Goal: Task Accomplishment & Management: Use online tool/utility

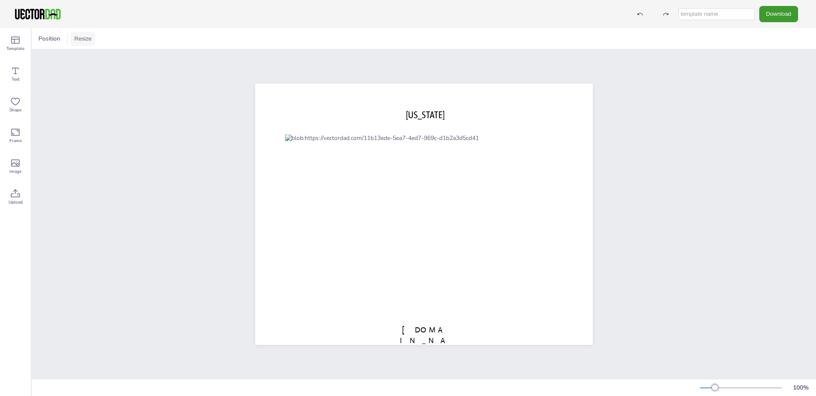
click at [85, 39] on button "Resize" at bounding box center [83, 39] width 24 height 14
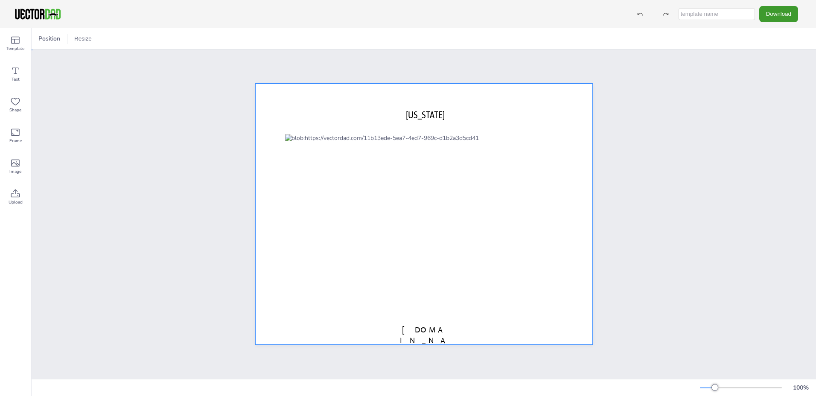
click at [573, 316] on div at bounding box center [424, 214] width 338 height 261
click at [62, 39] on span "Position" at bounding box center [66, 39] width 25 height 8
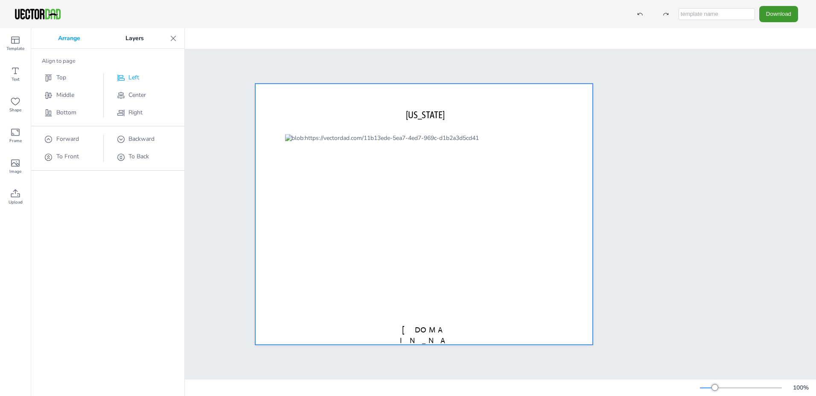
click at [134, 77] on span "Left" at bounding box center [133, 77] width 11 height 8
click at [82, 219] on div "Arrange Layers Align to page Top Middle Bottom Left Center Right Forward To Fro…" at bounding box center [107, 212] width 153 height 368
click at [17, 167] on icon at bounding box center [15, 163] width 10 height 10
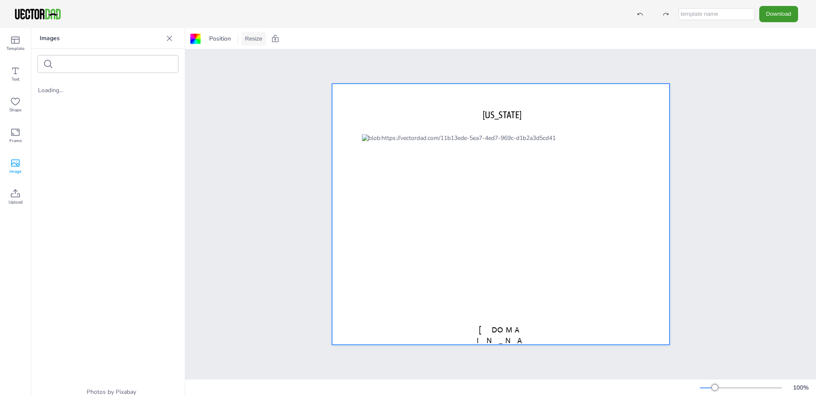
click at [254, 38] on button "Resize" at bounding box center [254, 39] width 24 height 14
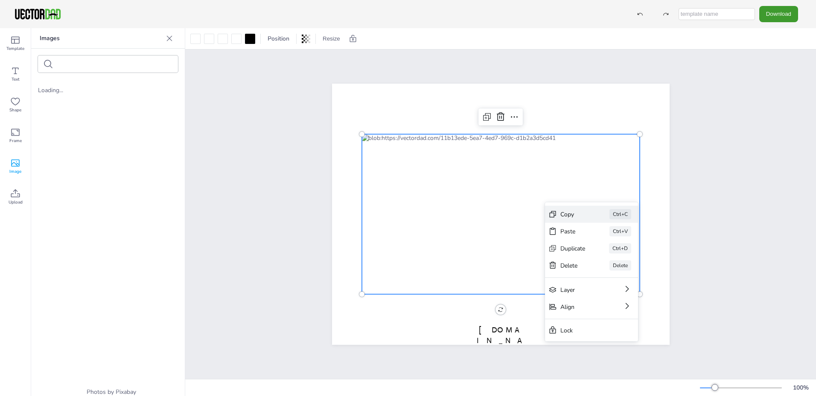
click at [562, 215] on div "Copy" at bounding box center [572, 214] width 25 height 8
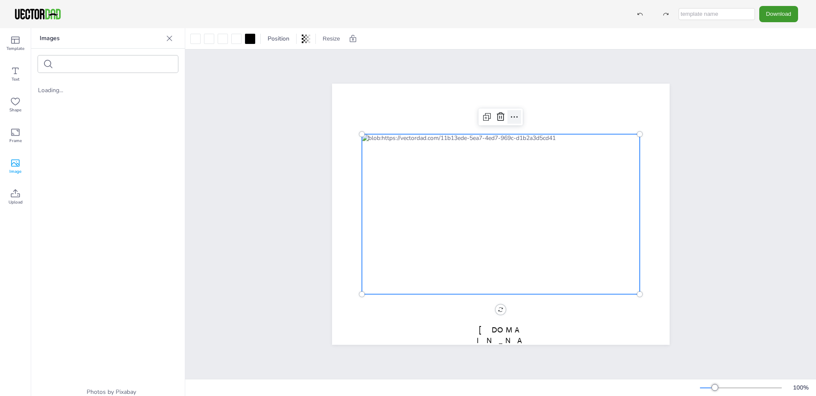
click at [512, 114] on icon at bounding box center [514, 117] width 10 height 10
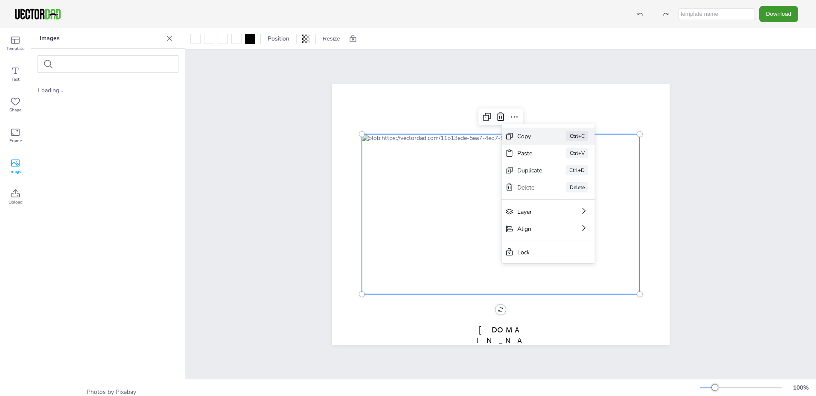
click at [519, 134] on div "Copy" at bounding box center [529, 136] width 25 height 8
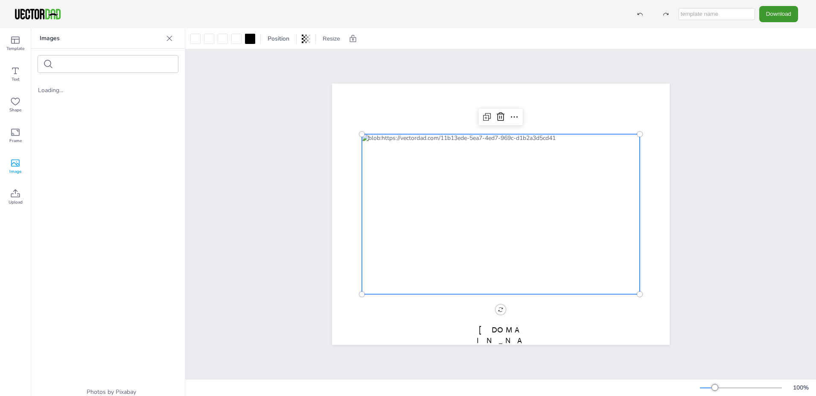
click at [172, 37] on icon at bounding box center [169, 38] width 9 height 9
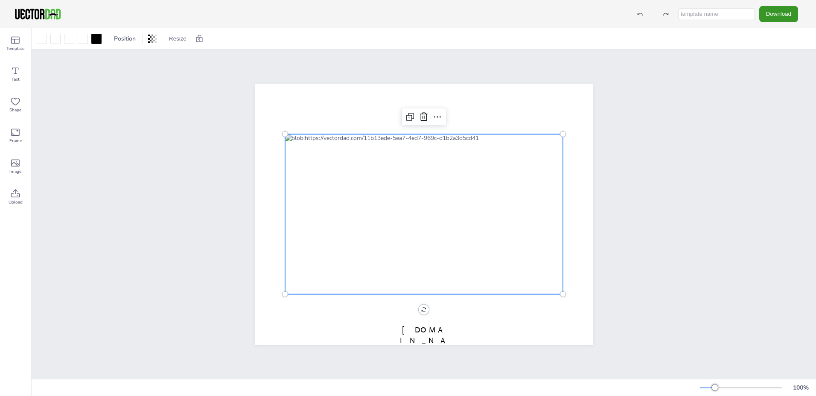
click at [777, 15] on button "Download" at bounding box center [778, 14] width 39 height 16
click at [764, 67] on li "JPG" at bounding box center [781, 69] width 70 height 17
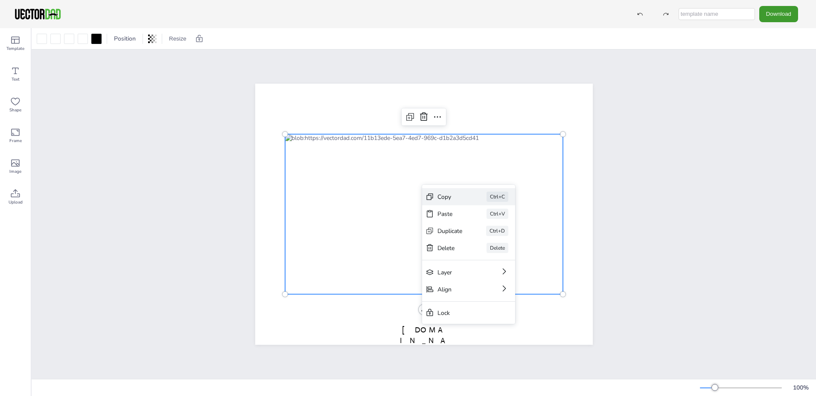
click at [442, 198] on div "Copy" at bounding box center [449, 197] width 25 height 8
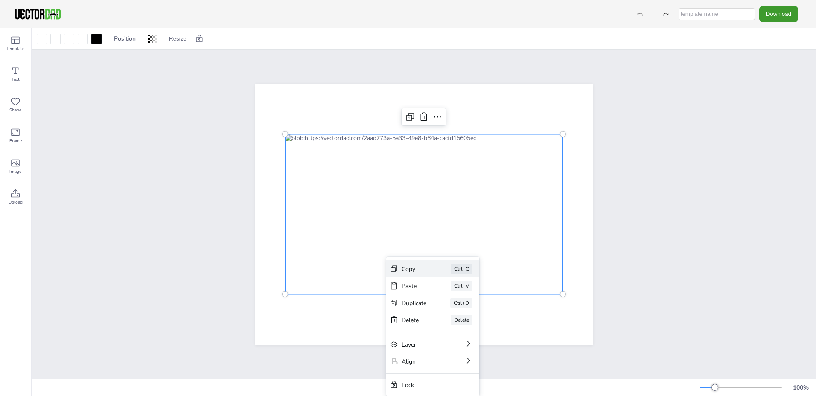
click at [415, 272] on div "Copy" at bounding box center [414, 269] width 25 height 8
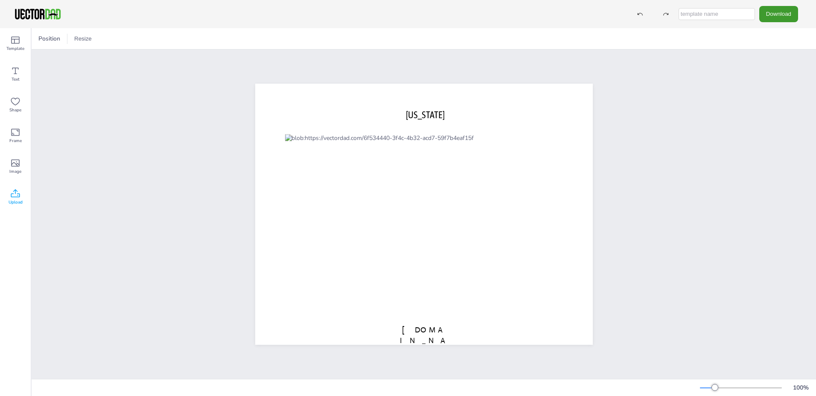
click at [15, 195] on icon at bounding box center [15, 194] width 10 height 10
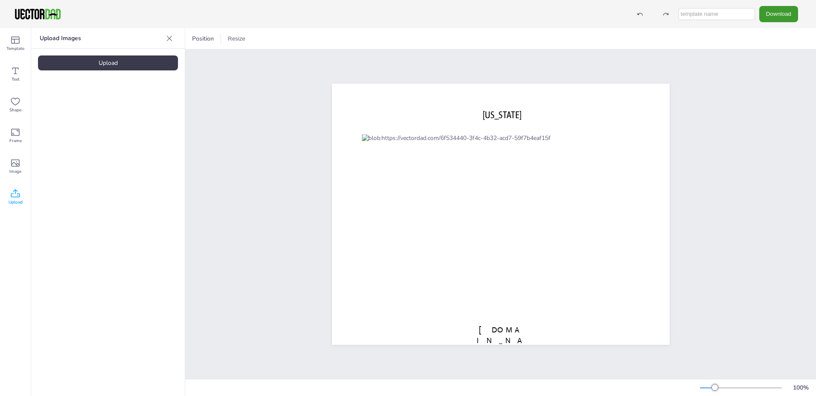
click at [107, 60] on div "Upload" at bounding box center [108, 62] width 140 height 15
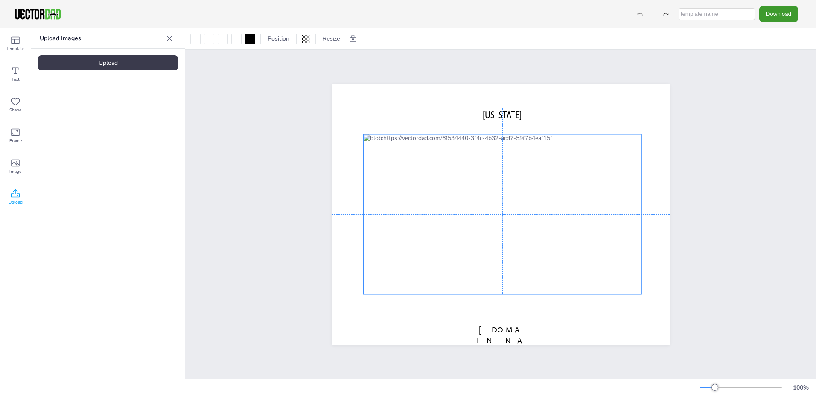
click at [536, 248] on div at bounding box center [502, 214] width 278 height 160
click at [774, 9] on button "Download" at bounding box center [778, 14] width 39 height 16
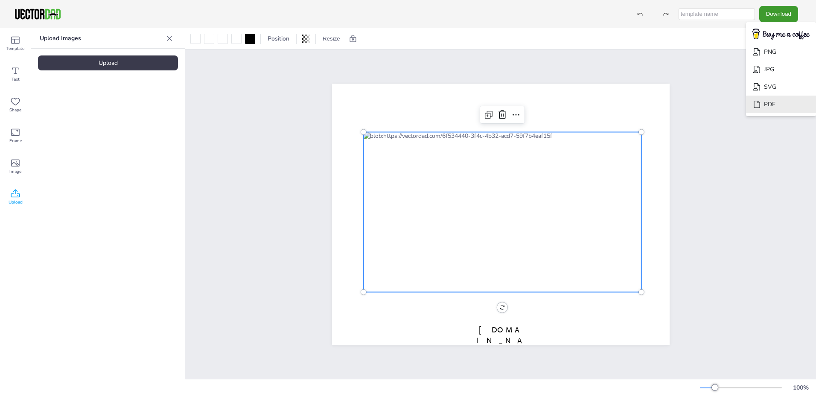
click at [771, 102] on li "PDF" at bounding box center [781, 104] width 70 height 17
